Goal: Navigation & Orientation: Find specific page/section

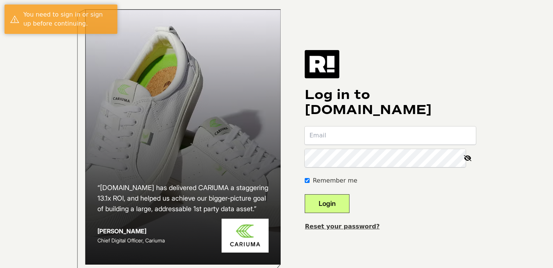
type input "[PERSON_NAME][EMAIL_ADDRESS][PERSON_NAME][DOMAIN_NAME]"
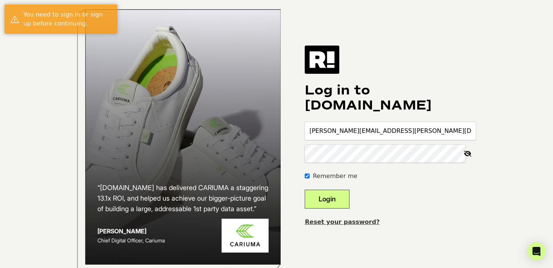
click at [337, 205] on button "Login" at bounding box center [326, 198] width 45 height 19
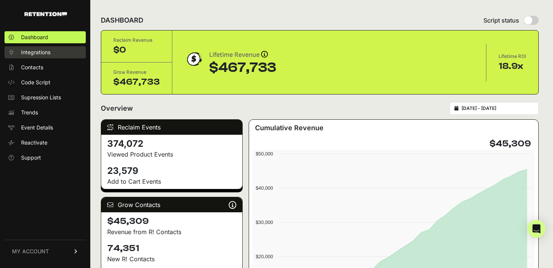
click at [35, 46] on link "Integrations" at bounding box center [45, 52] width 81 height 12
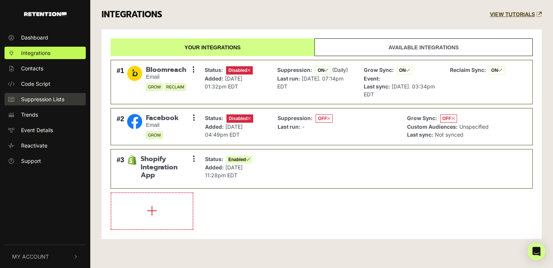
click at [38, 97] on span "Suppression Lists" at bounding box center [42, 99] width 43 height 8
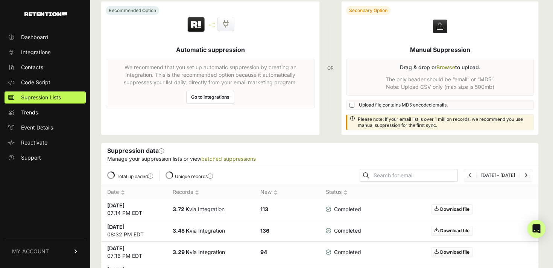
scroll to position [29, 0]
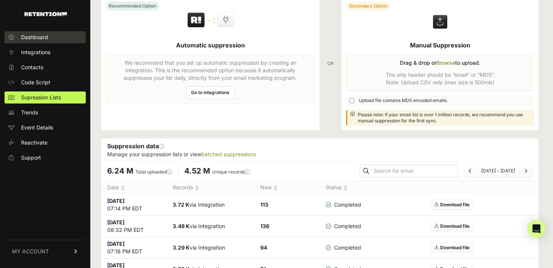
click at [36, 39] on span "Dashboard" at bounding box center [34, 37] width 27 height 8
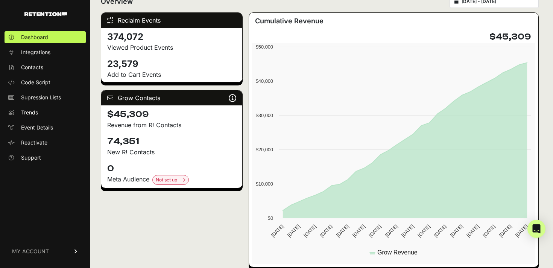
scroll to position [128, 0]
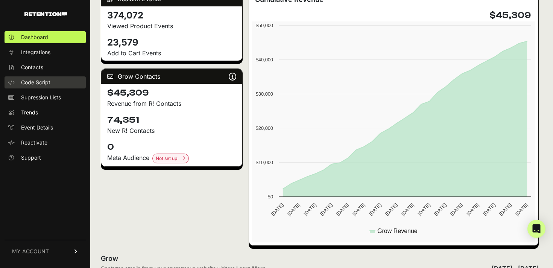
click at [27, 80] on span "Code Script" at bounding box center [35, 83] width 29 height 8
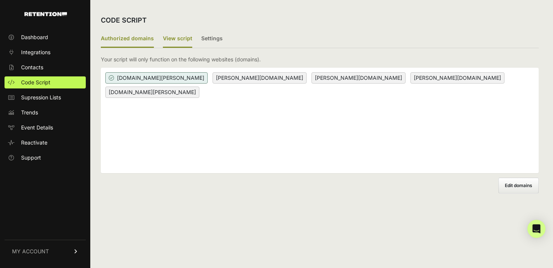
click at [176, 38] on label "View script" at bounding box center [177, 39] width 29 height 18
click at [0, 0] on input "View script" at bounding box center [0, 0] width 0 height 0
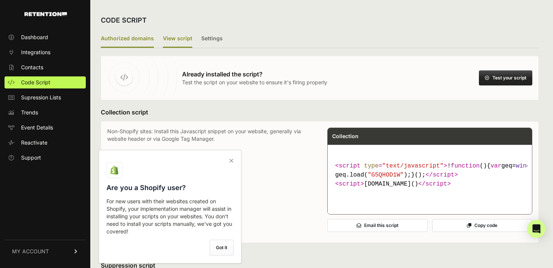
click at [134, 36] on label "Authorized domains" at bounding box center [127, 39] width 53 height 18
click at [0, 0] on input "Authorized domains" at bounding box center [0, 0] width 0 height 0
